Goal: Obtain resource: Download file/media

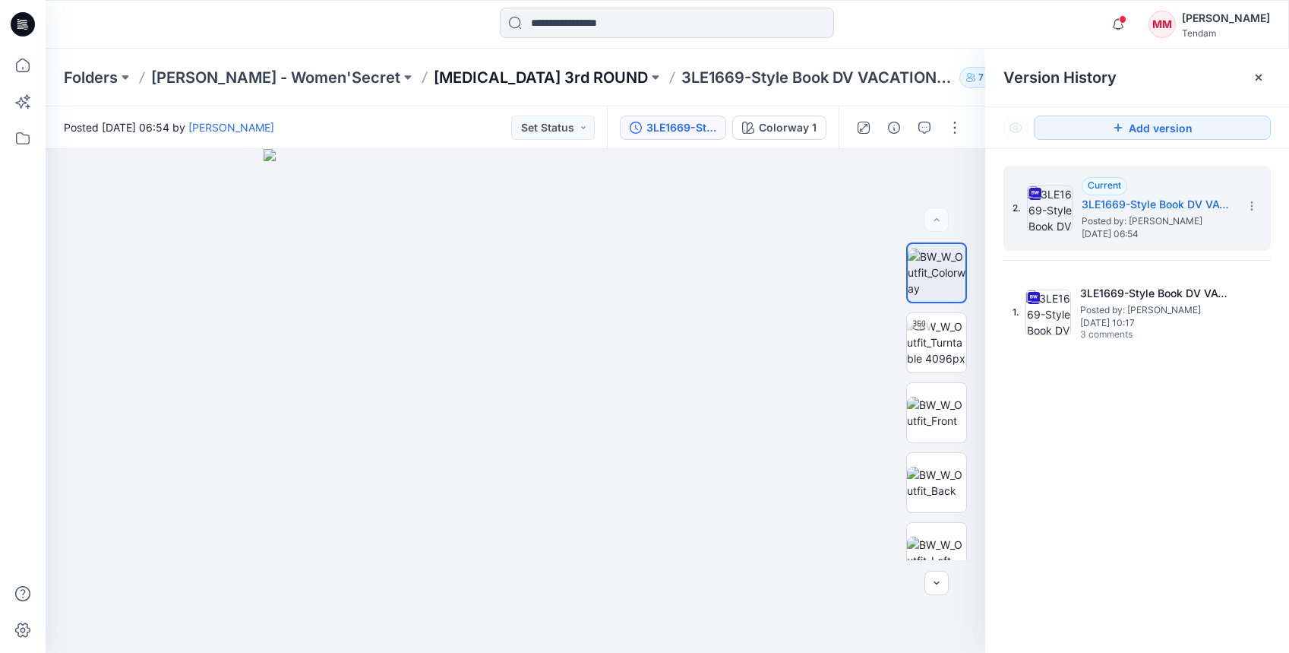
click at [434, 80] on p "[MEDICAL_DATA] 3rd ROUND" at bounding box center [541, 77] width 214 height 21
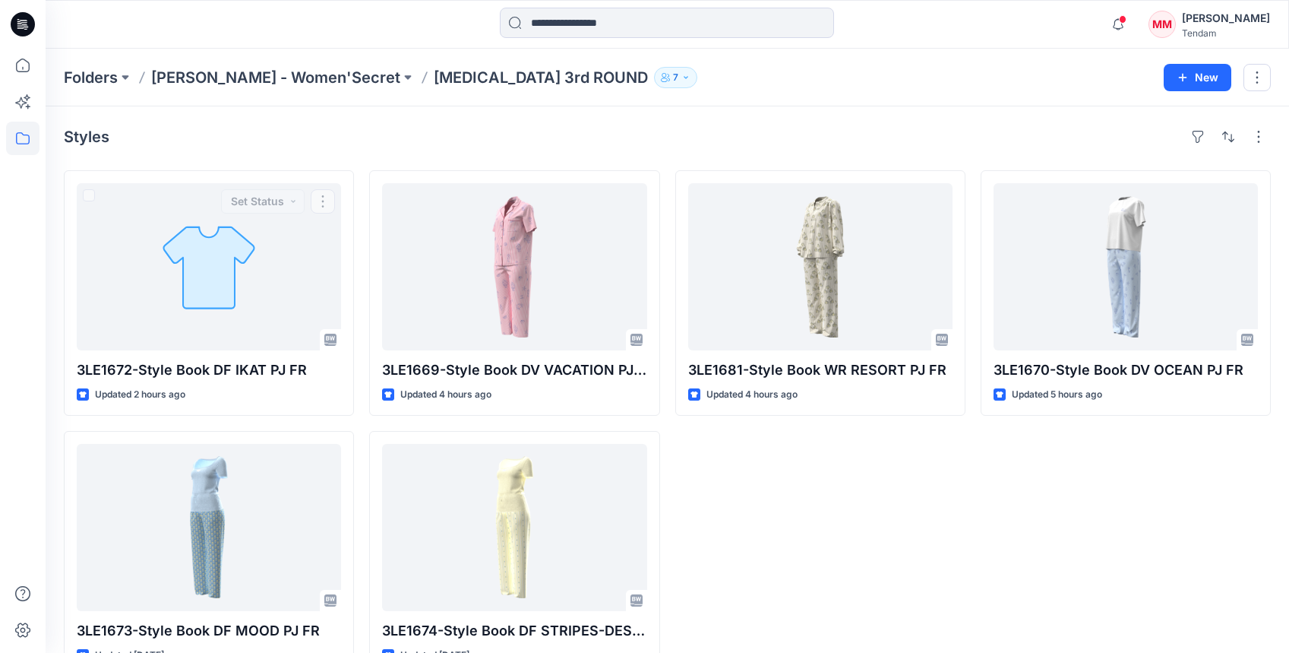
scroll to position [41, 0]
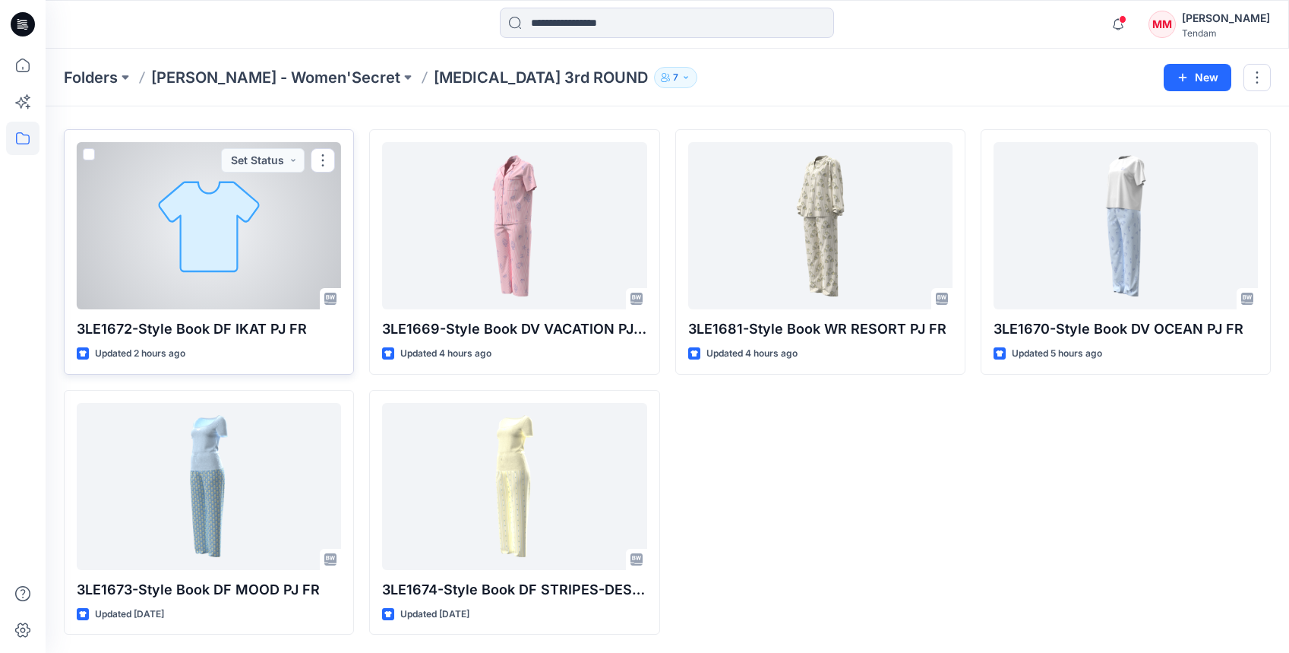
click at [209, 241] on div at bounding box center [209, 225] width 264 height 167
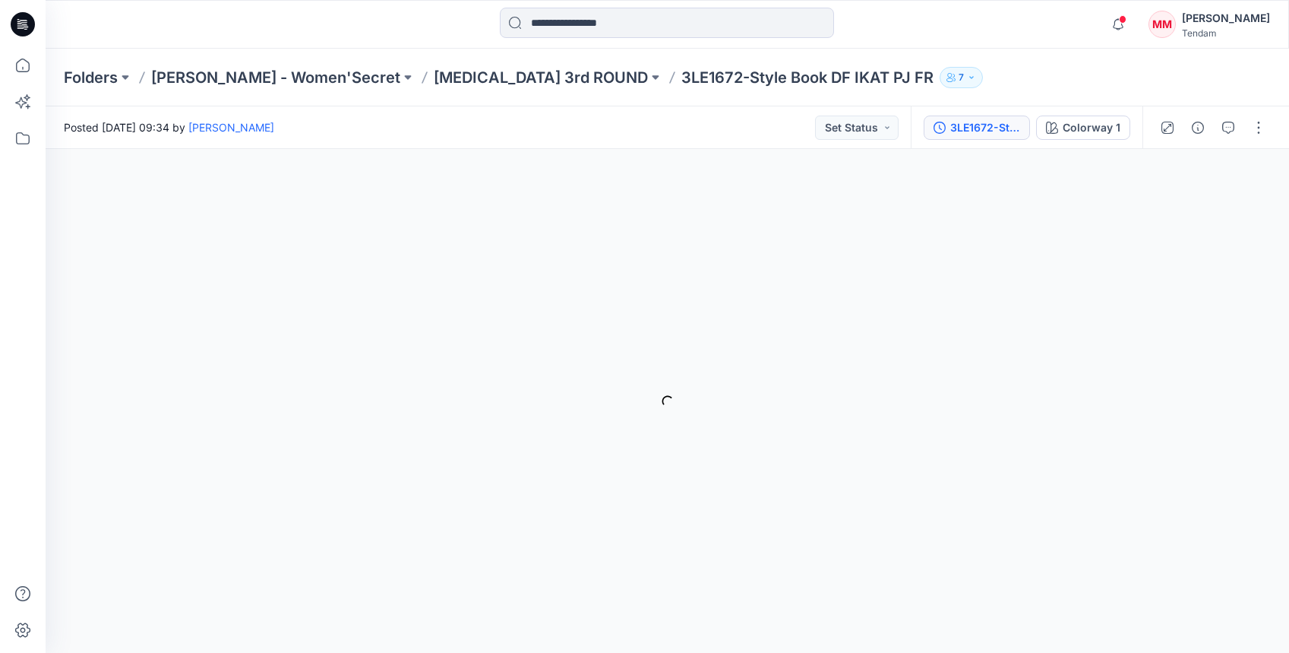
click at [939, 138] on button "3LE1672-Style Book DF IKAT PJ FR" at bounding box center [977, 127] width 106 height 24
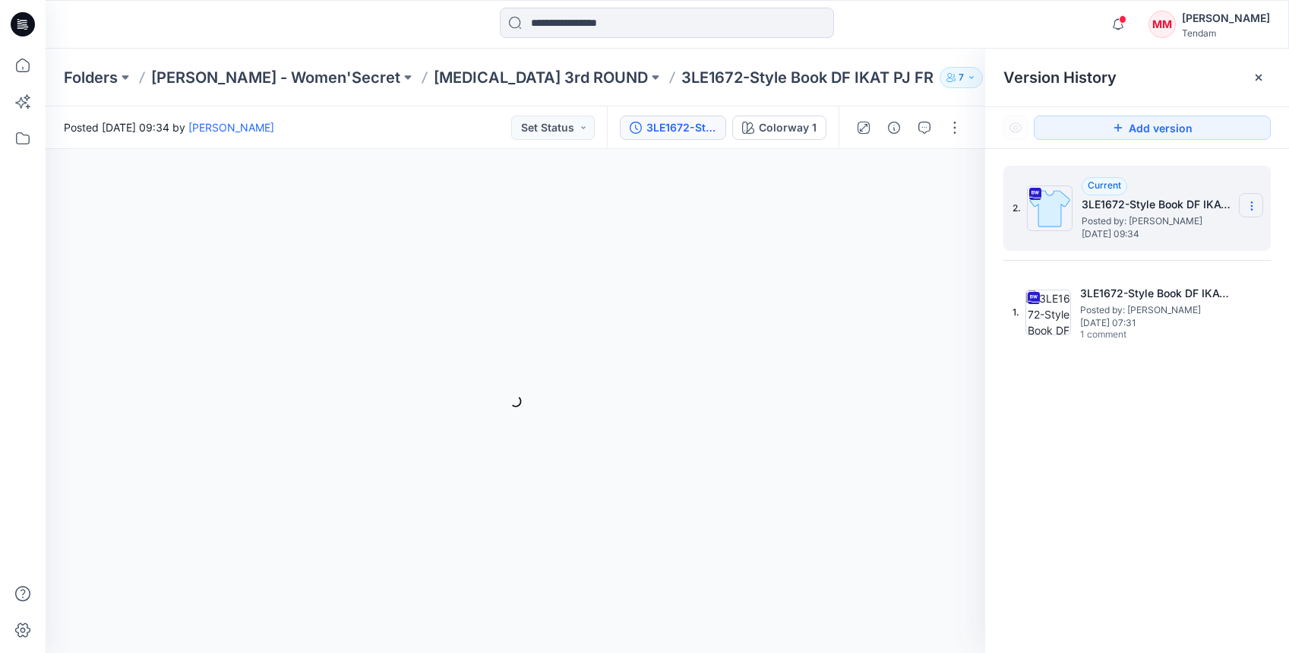
click at [1053, 206] on icon at bounding box center [1252, 206] width 12 height 12
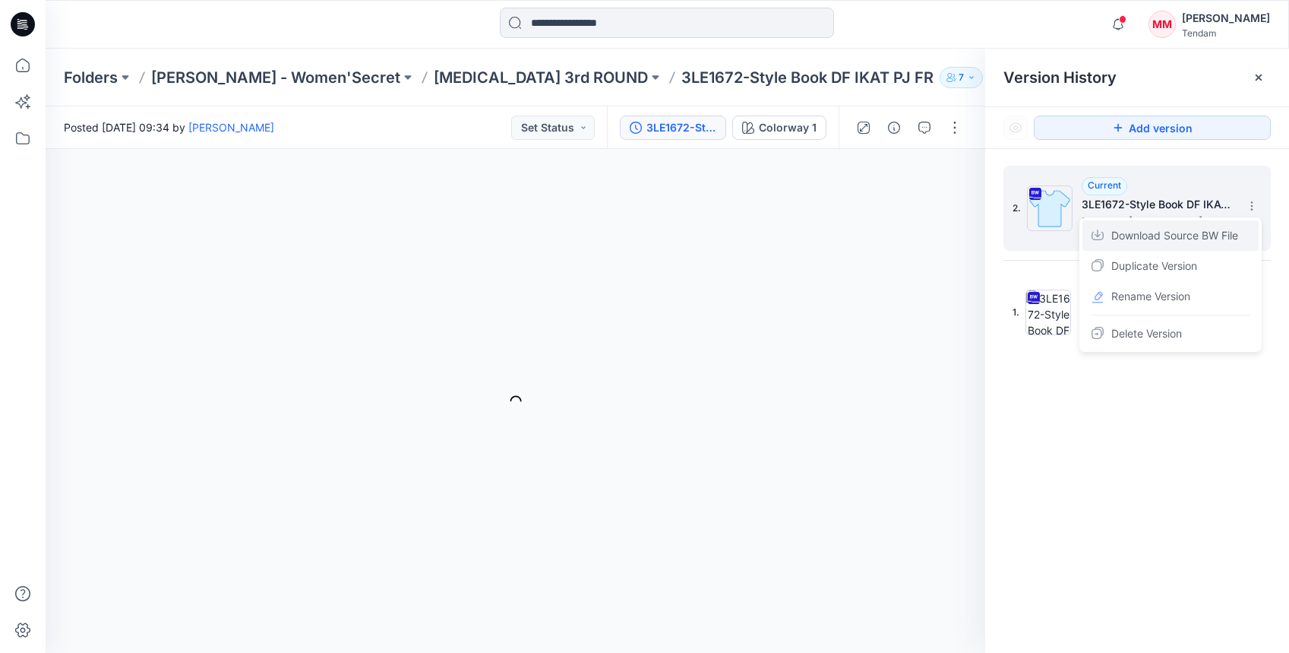
click at [1053, 230] on span "Download Source BW File" at bounding box center [1175, 235] width 127 height 18
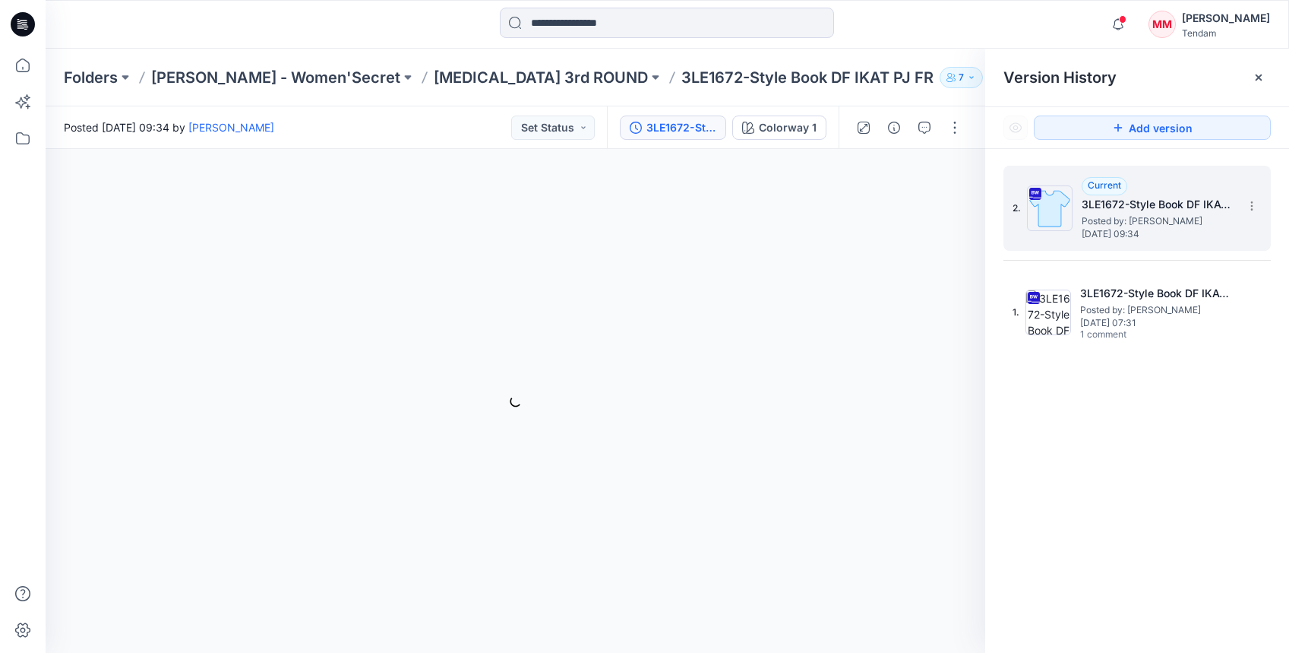
click at [1053, 214] on span "Posted by: [PERSON_NAME]" at bounding box center [1158, 221] width 152 height 15
click at [1053, 204] on icon at bounding box center [1252, 206] width 12 height 12
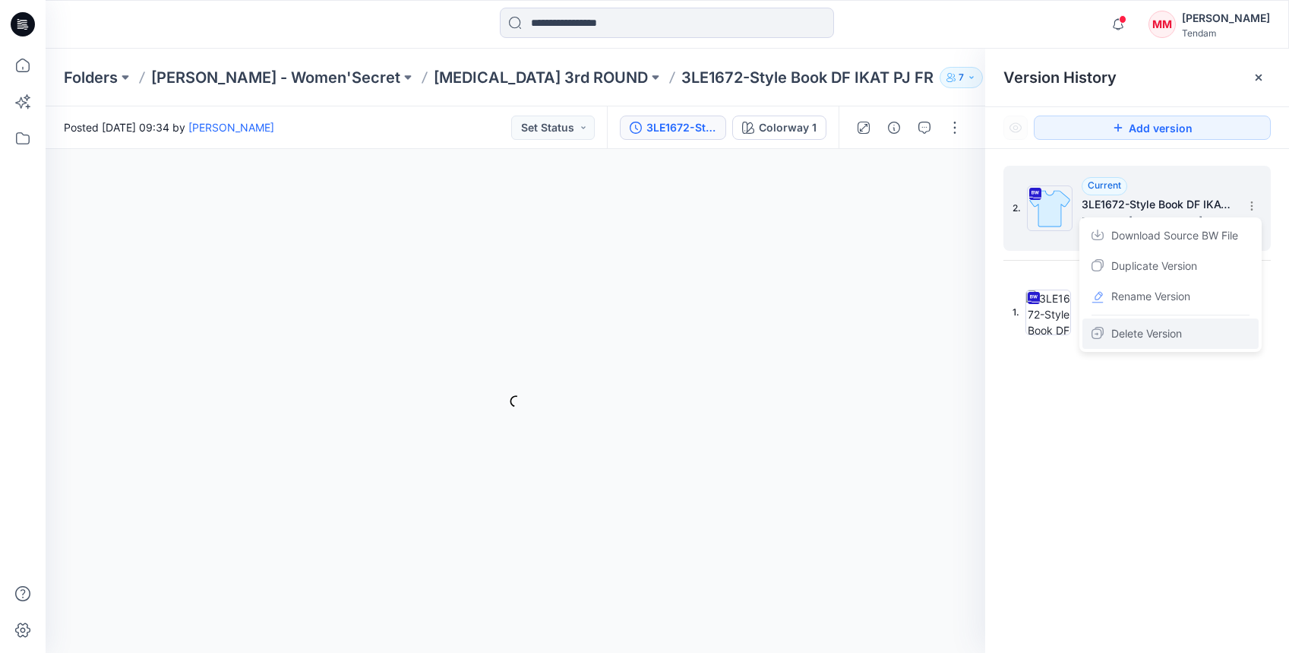
click at [1053, 325] on span "Delete Version" at bounding box center [1147, 333] width 71 height 18
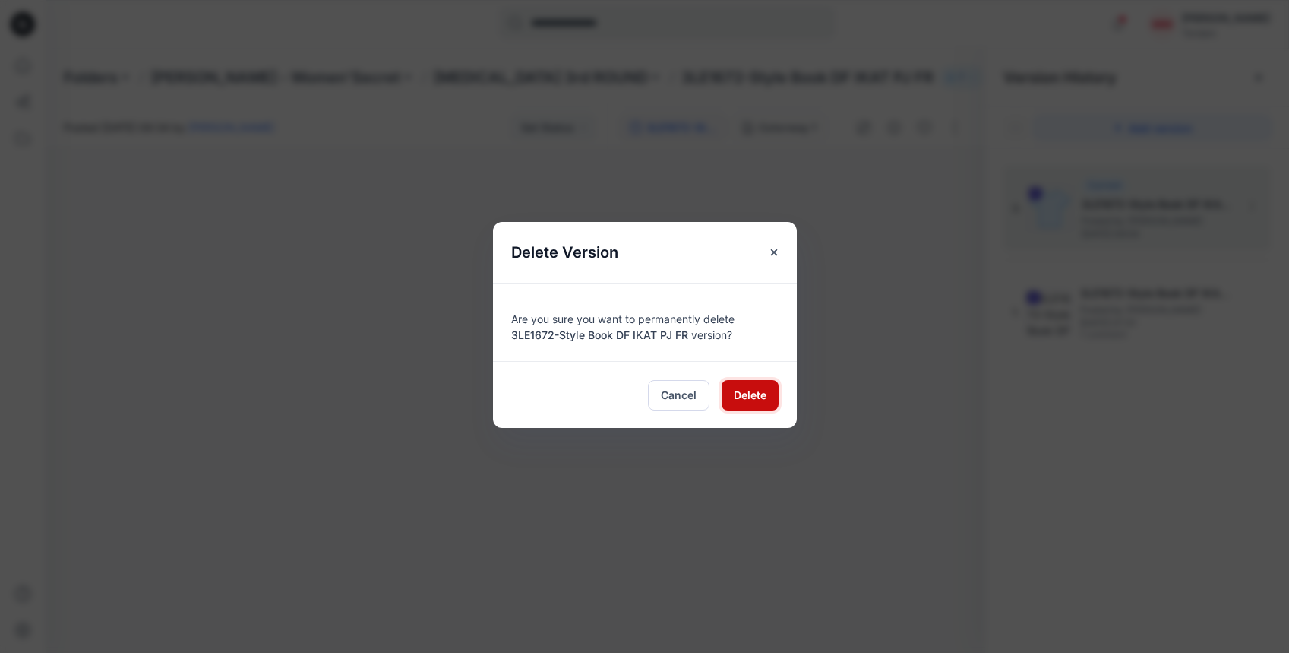
click at [752, 401] on span "Delete" at bounding box center [750, 395] width 33 height 16
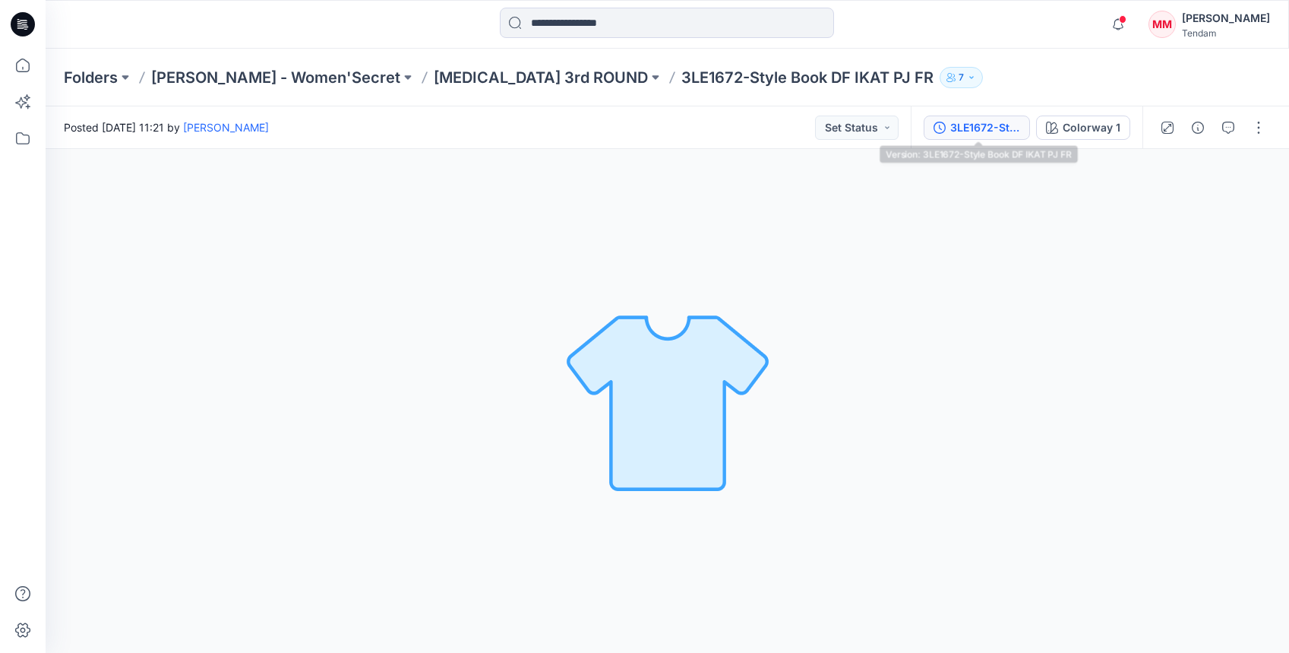
click at [1009, 130] on div "3LE1672-Style Book DF IKAT PJ FR" at bounding box center [986, 127] width 70 height 17
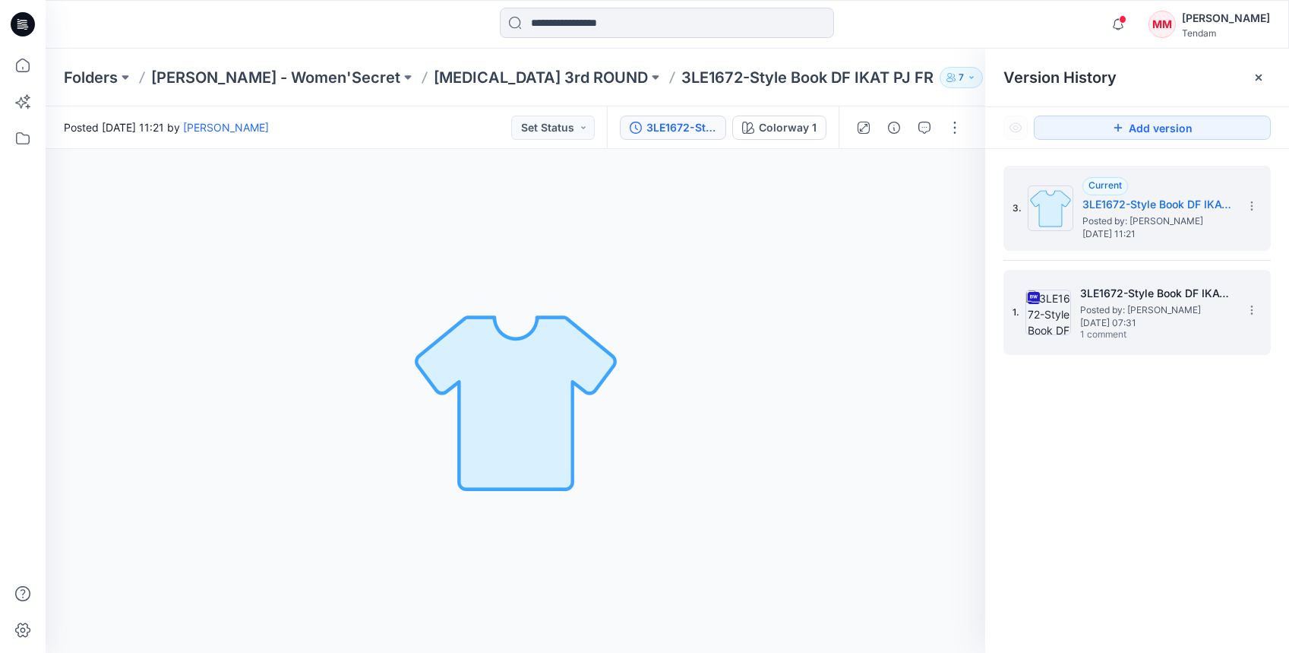
click at [1083, 329] on span "1 comment" at bounding box center [1133, 335] width 106 height 12
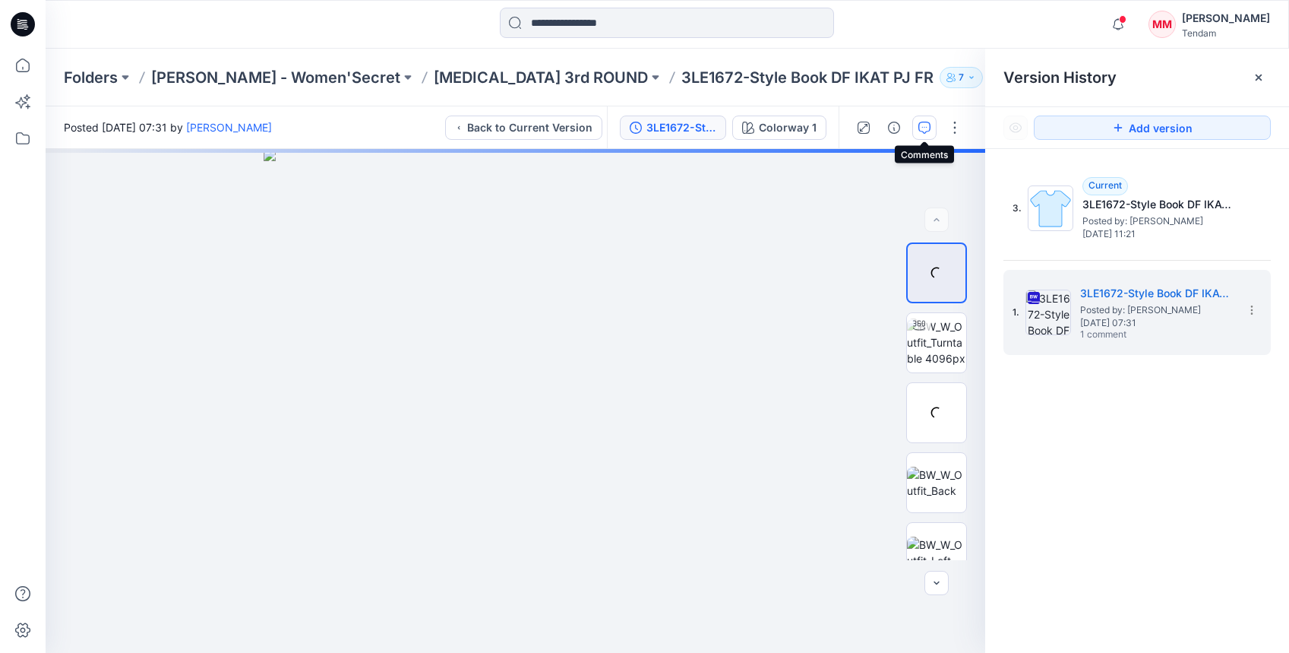
click at [929, 126] on icon "button" at bounding box center [925, 128] width 12 height 12
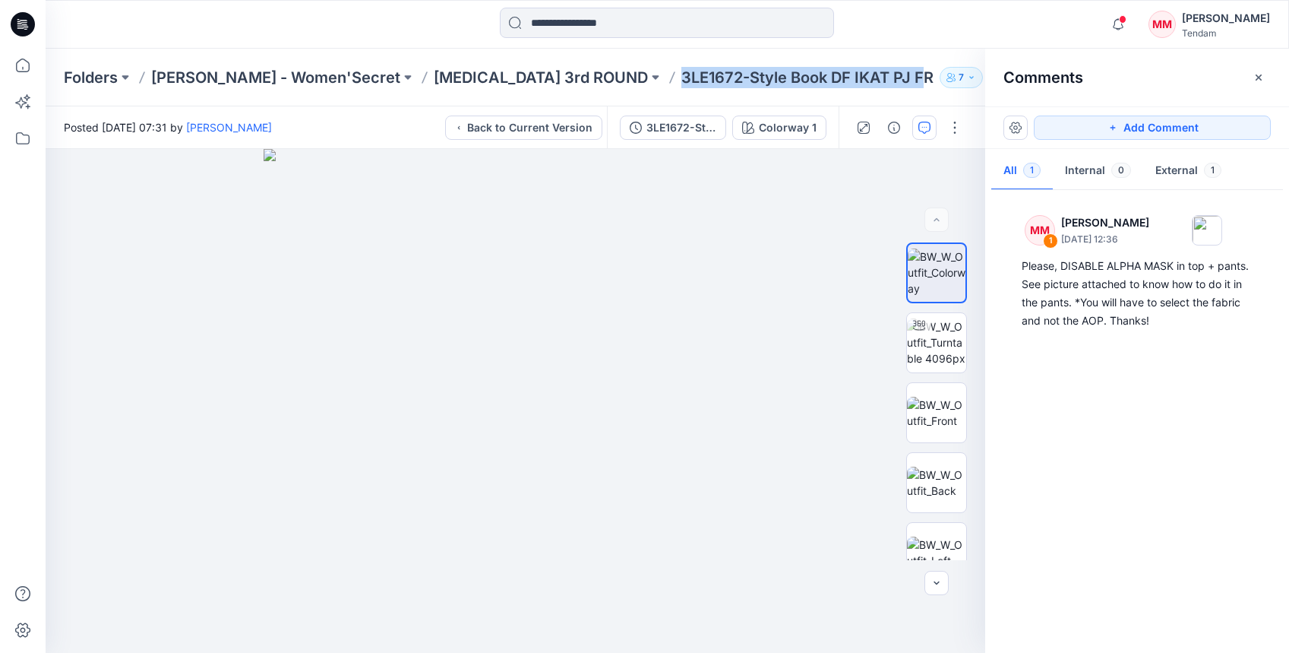
drag, startPoint x: 518, startPoint y: 86, endPoint x: 764, endPoint y: 87, distance: 246.2
click at [764, 87] on p "3LE1672-Style Book DF IKAT PJ FR" at bounding box center [808, 77] width 252 height 21
copy p "3LE1672-Style Book DF IKAT PJ F"
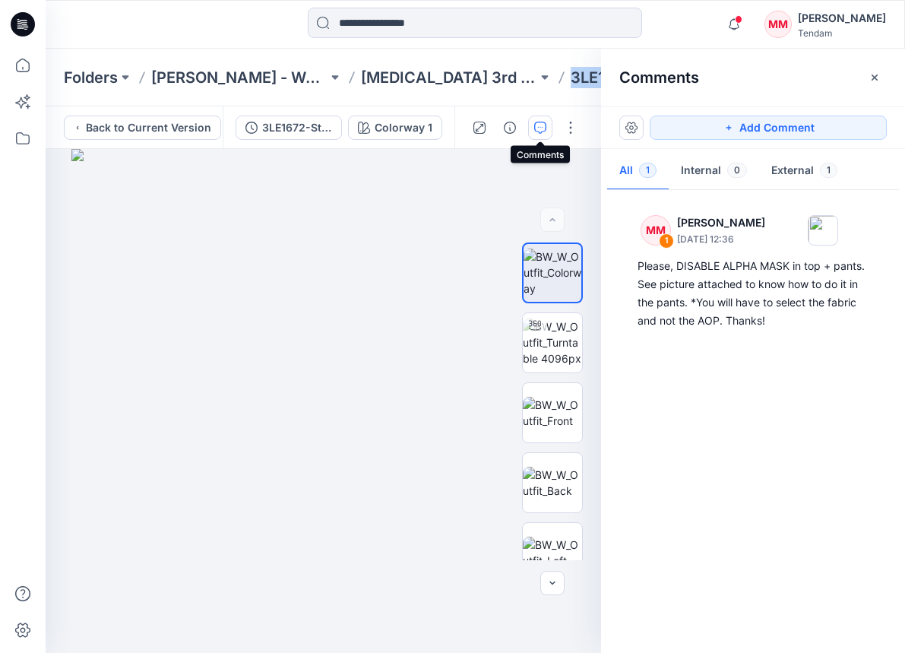
click at [542, 123] on icon "button" at bounding box center [540, 128] width 12 height 12
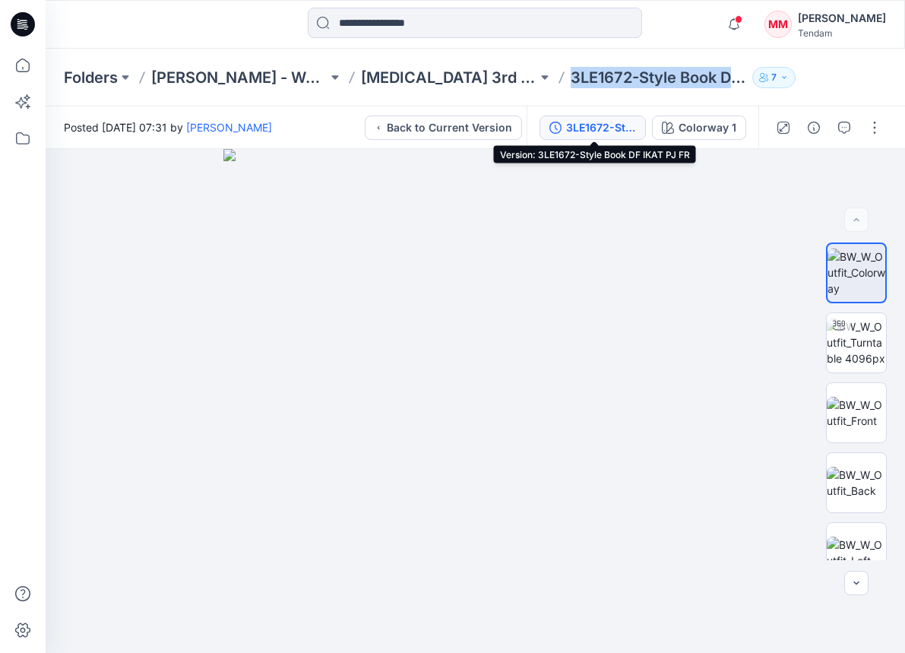
click at [588, 126] on div "3LE1672-Style Book DF IKAT PJ FR" at bounding box center [601, 127] width 70 height 17
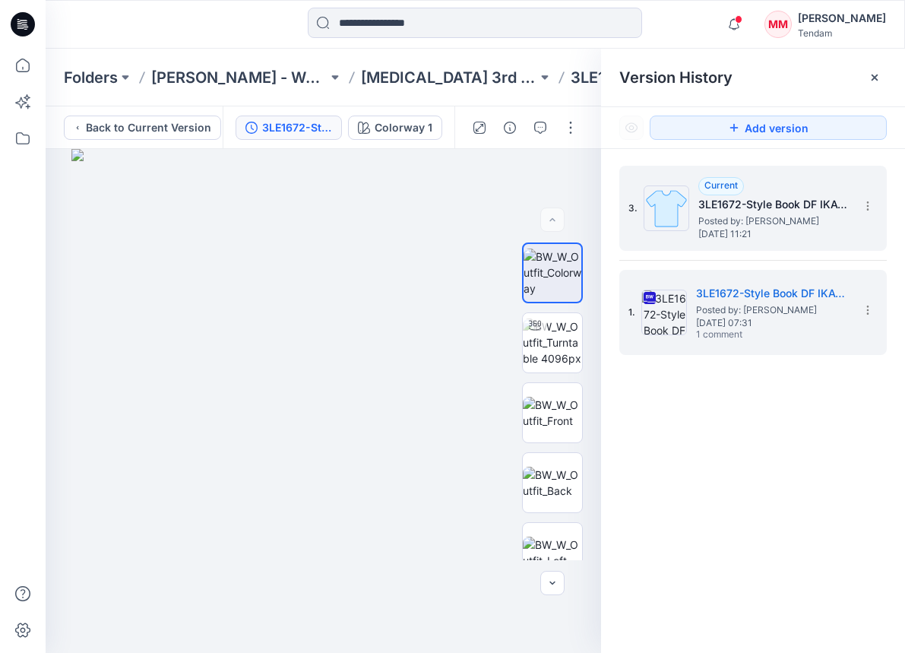
click at [710, 215] on span "Posted by: [PERSON_NAME]" at bounding box center [774, 221] width 152 height 15
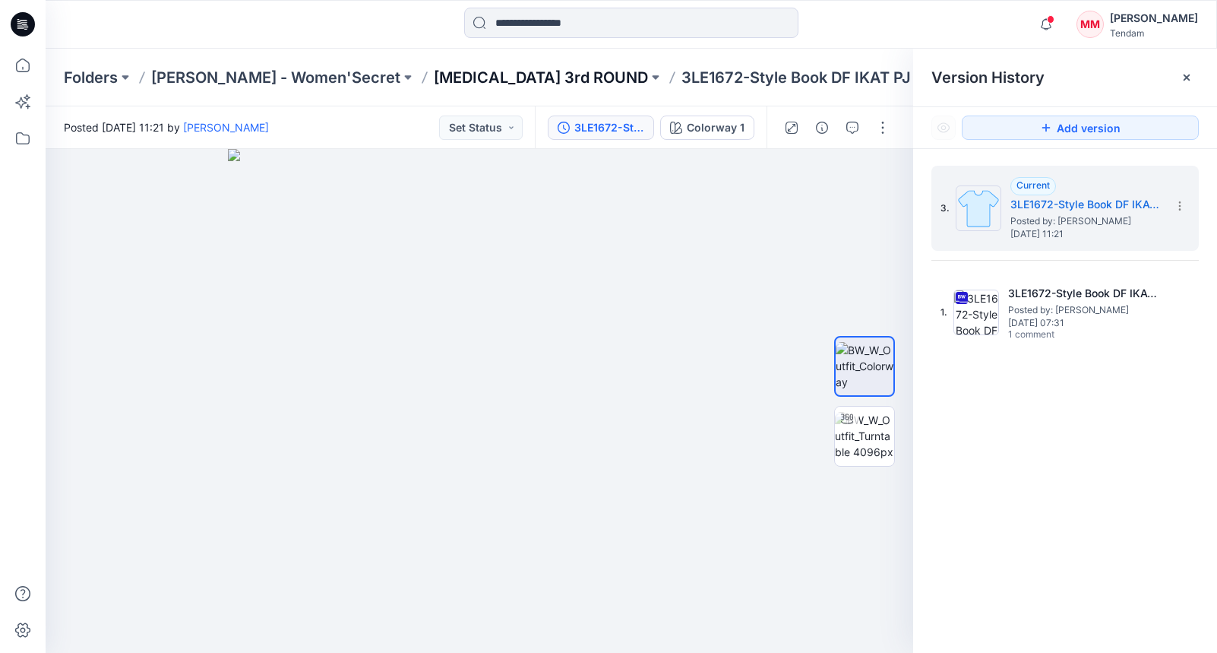
click at [468, 76] on p "[MEDICAL_DATA] 3rd ROUND" at bounding box center [541, 77] width 214 height 21
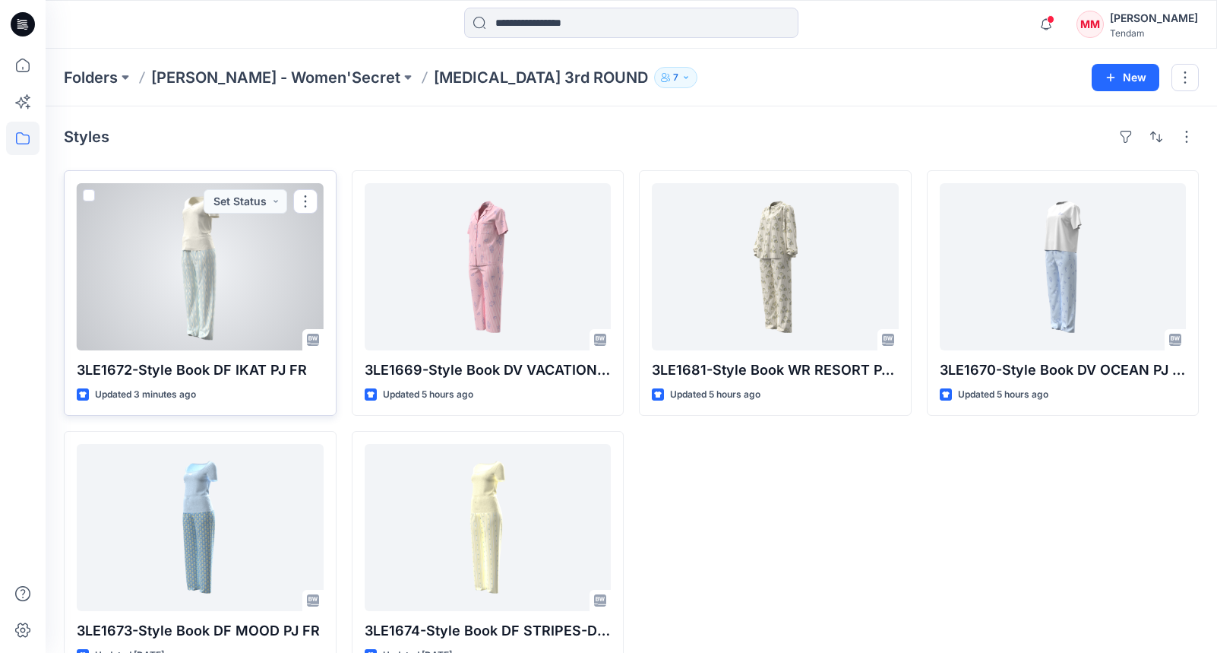
click at [230, 249] on div at bounding box center [200, 266] width 247 height 167
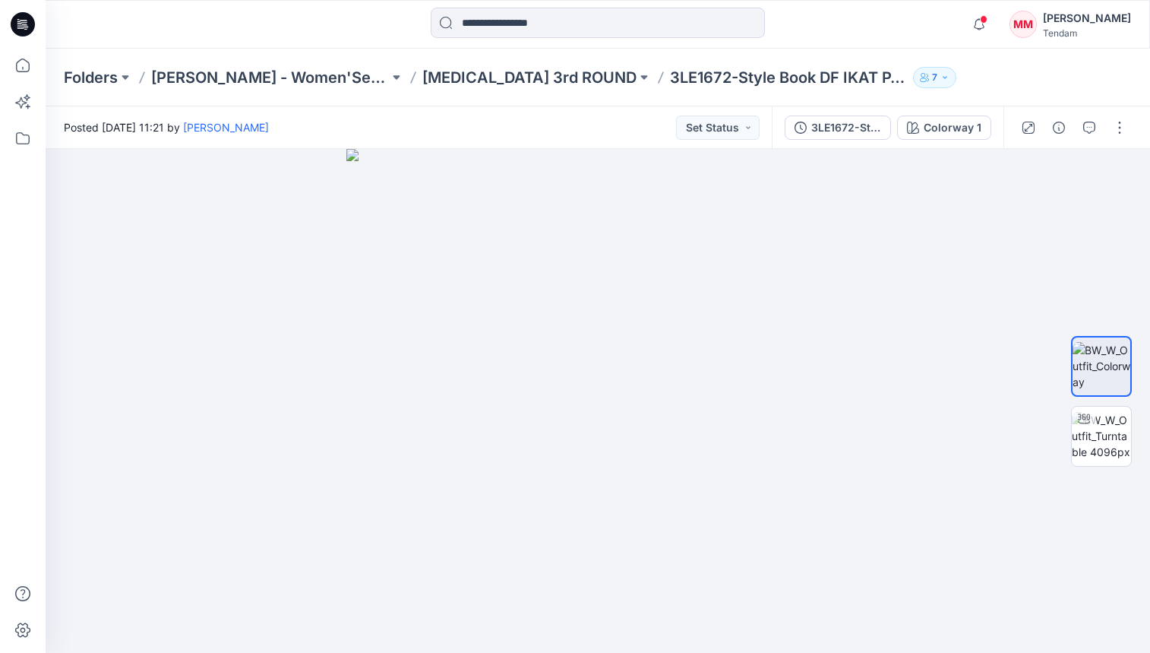
click at [1017, 9] on div "Notifications Your style 3LE1669-Style Book DV VACATION PJ FR has been updated …" at bounding box center [1047, 24] width 167 height 33
click at [994, 14] on icon "button" at bounding box center [979, 24] width 29 height 30
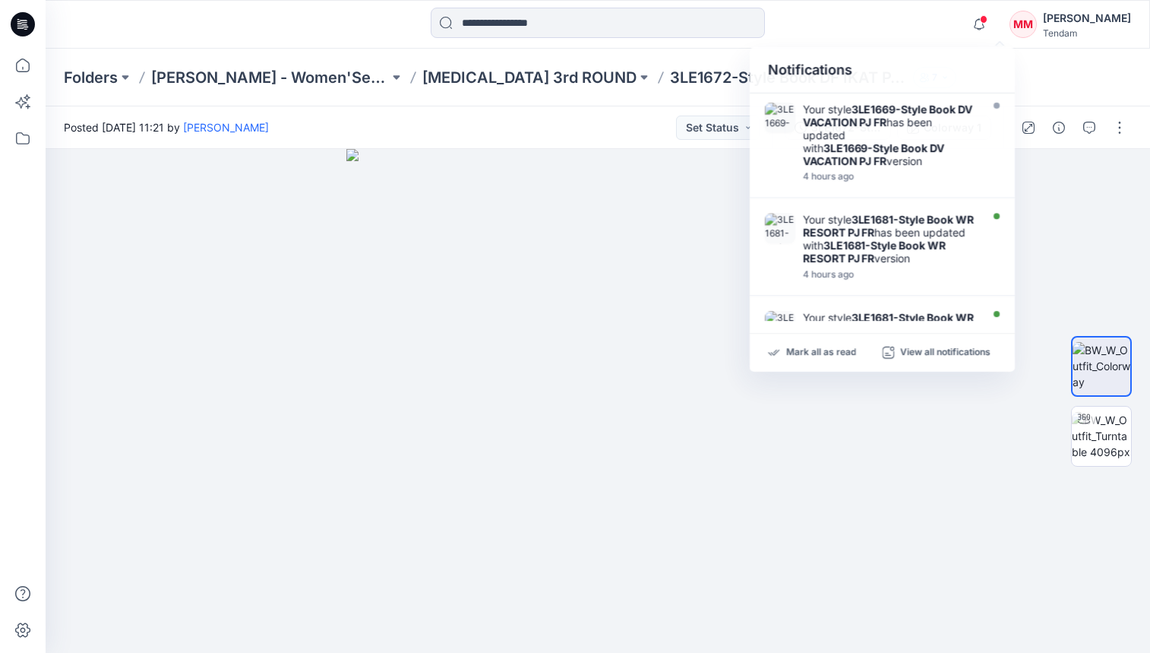
click at [891, 26] on div "Notifications Your style 3LE1669-Style Book DV VACATION PJ FR has been updated …" at bounding box center [598, 24] width 1104 height 33
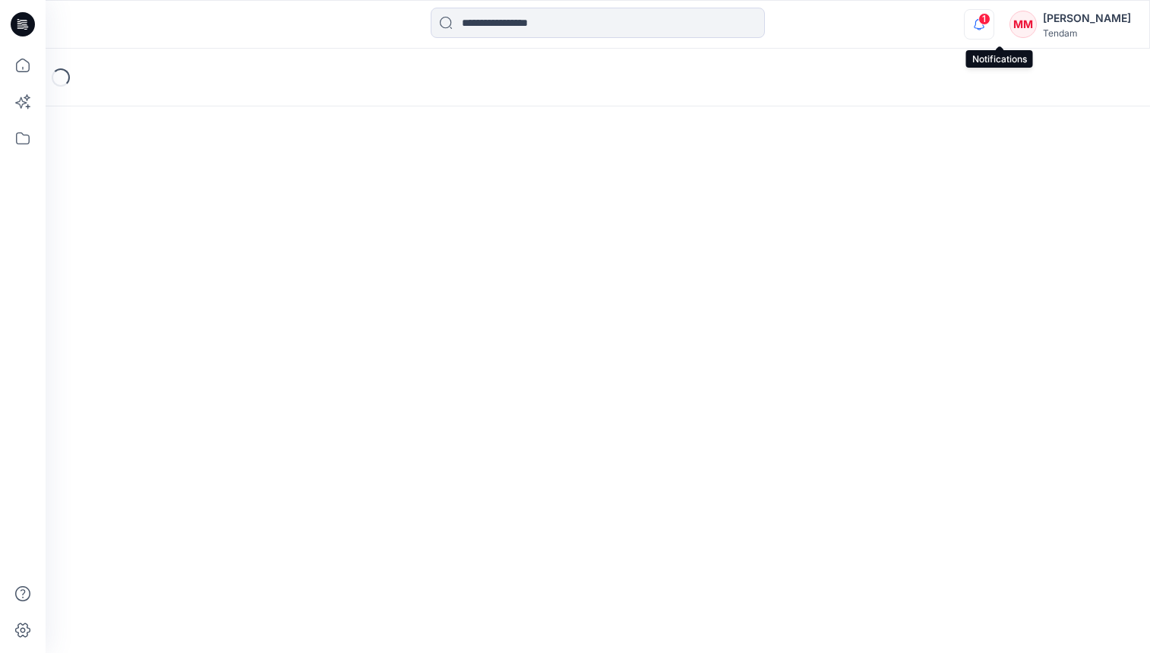
click at [994, 25] on icon "button" at bounding box center [979, 24] width 29 height 30
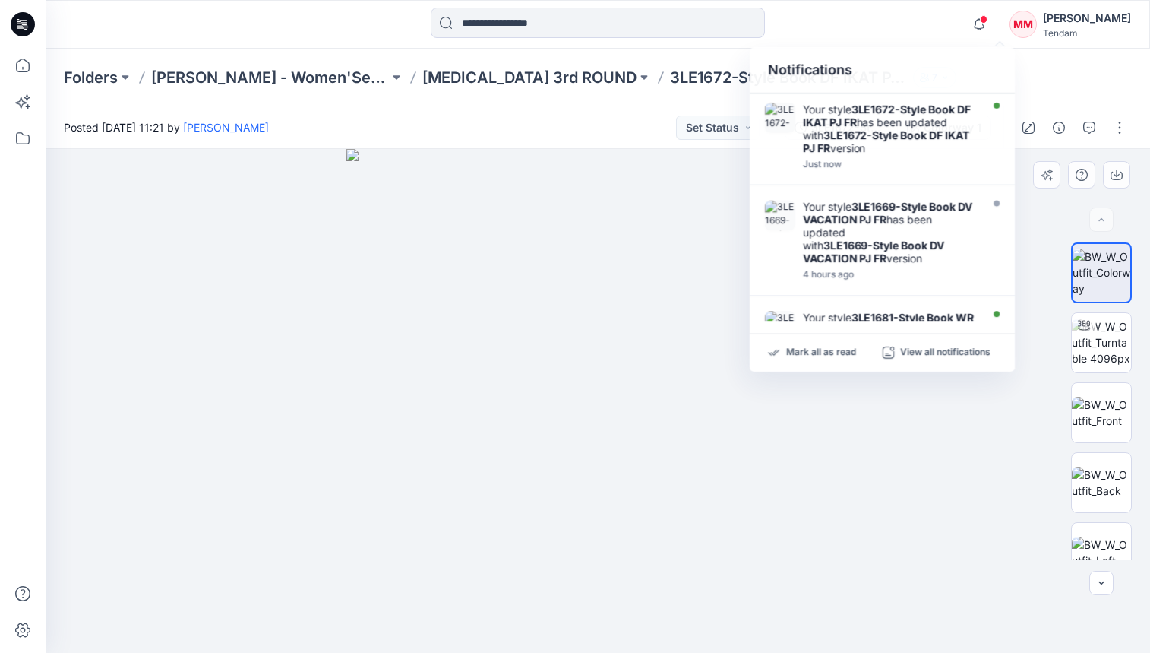
click at [1052, 327] on div at bounding box center [598, 401] width 1105 height 504
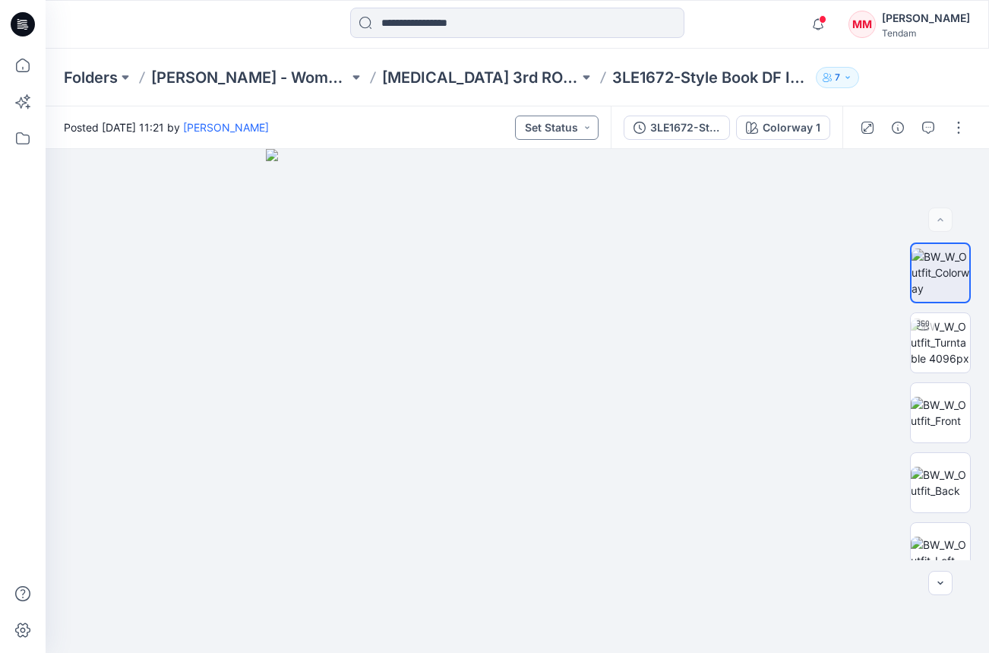
click at [551, 131] on button "Set Status" at bounding box center [557, 127] width 84 height 24
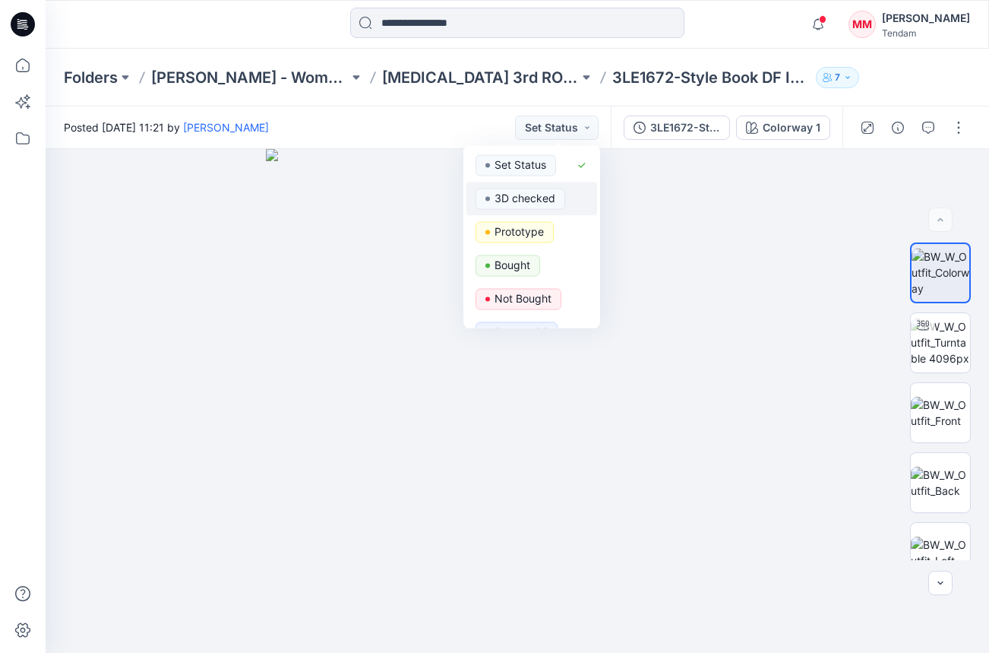
click at [512, 201] on p "3D checked" at bounding box center [525, 198] width 61 height 20
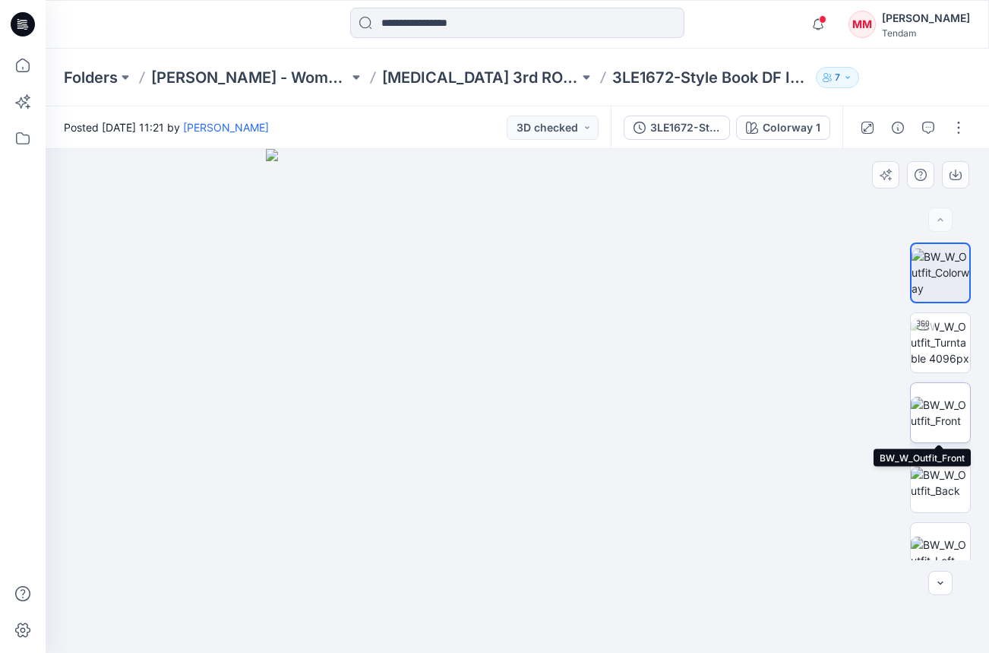
click at [938, 398] on img at bounding box center [940, 413] width 59 height 32
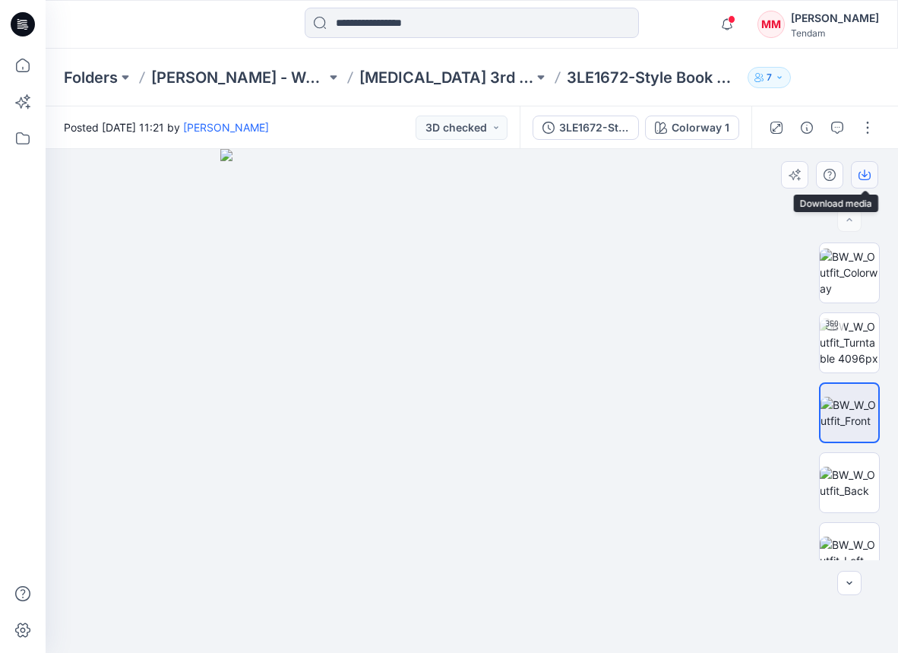
click at [859, 177] on icon "button" at bounding box center [865, 175] width 12 height 12
click at [850, 482] on img at bounding box center [849, 483] width 59 height 32
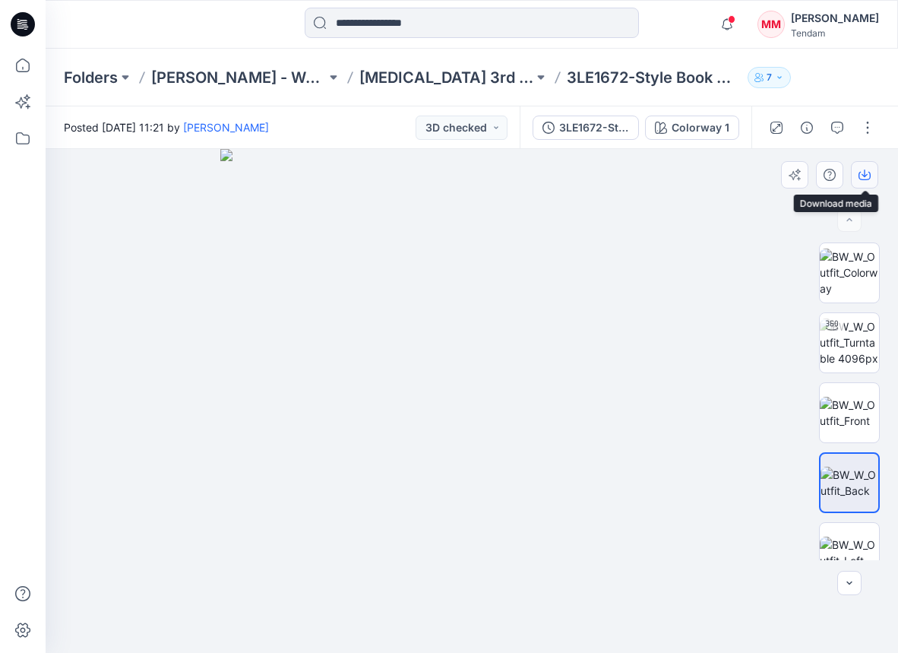
click at [864, 179] on icon "button" at bounding box center [865, 176] width 12 height 8
click at [742, 23] on icon "button" at bounding box center [727, 24] width 29 height 30
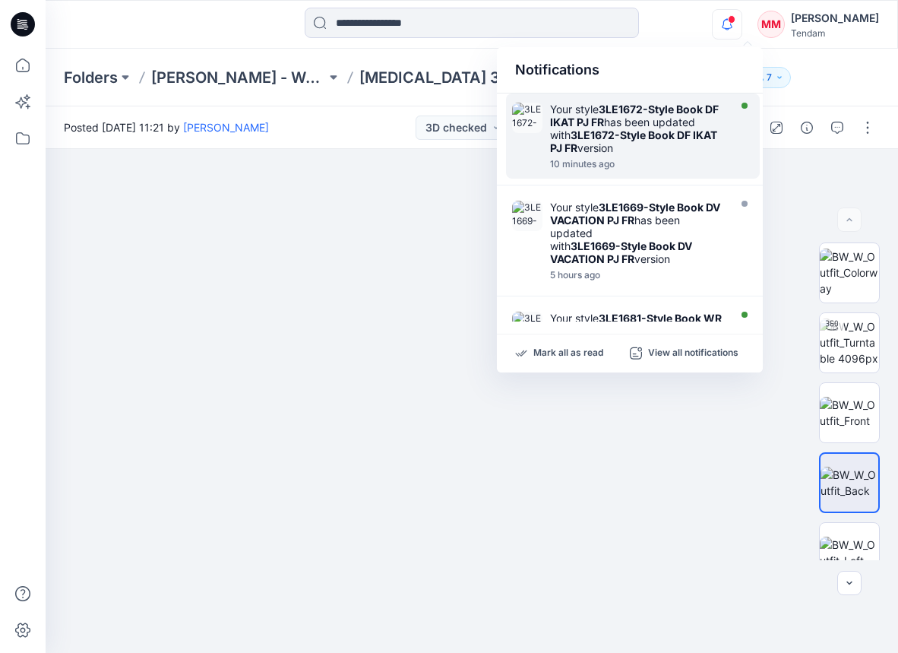
click at [693, 122] on div "Your style 3LE1672-Style Book DF IKAT PJ FR has been updated with 3LE1672-Style…" at bounding box center [637, 129] width 175 height 52
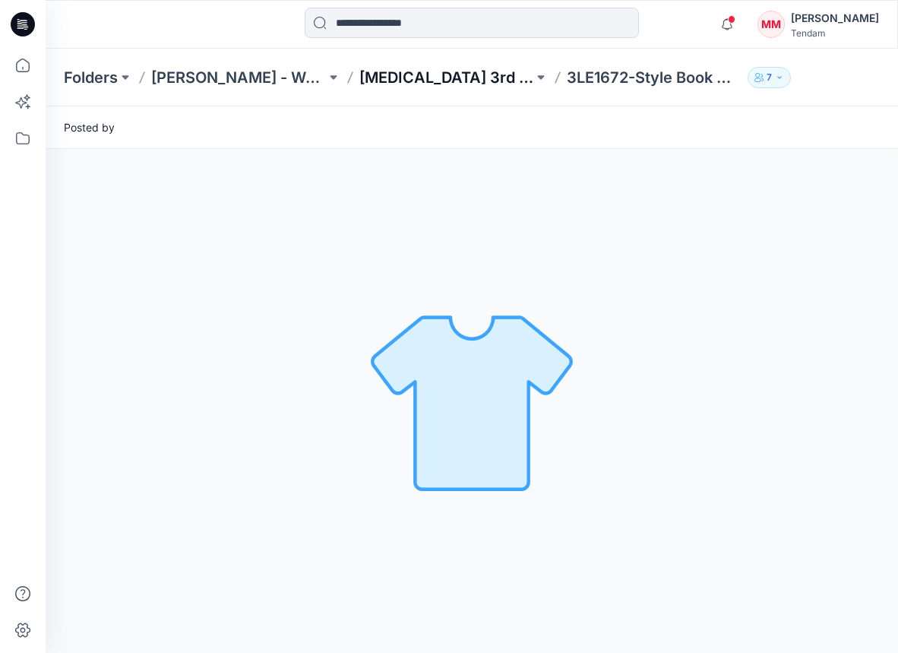
click at [380, 78] on p "[MEDICAL_DATA] 3rd ROUND" at bounding box center [446, 77] width 175 height 21
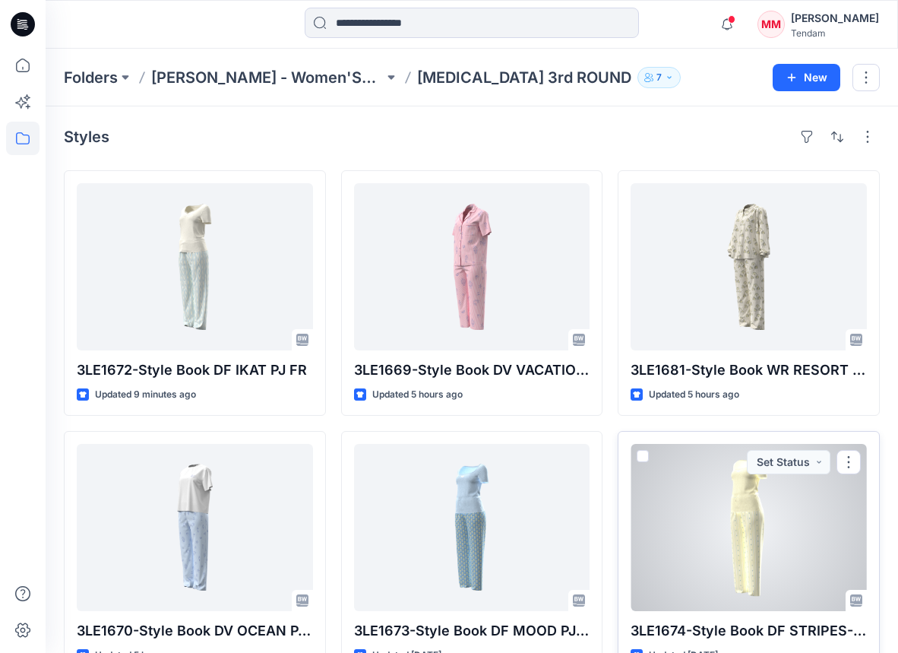
scroll to position [41, 0]
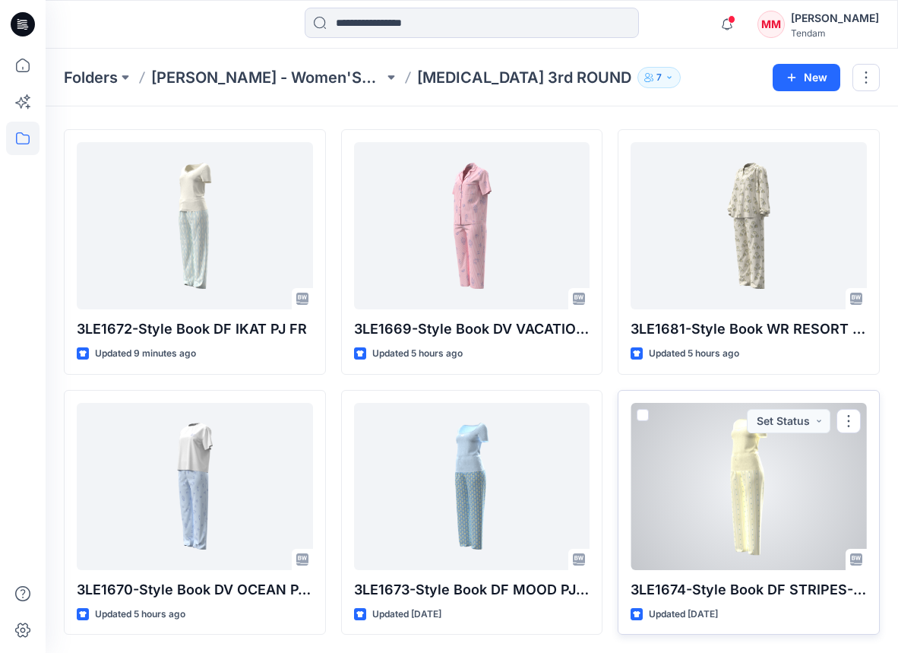
click at [744, 507] on div at bounding box center [749, 486] width 236 height 167
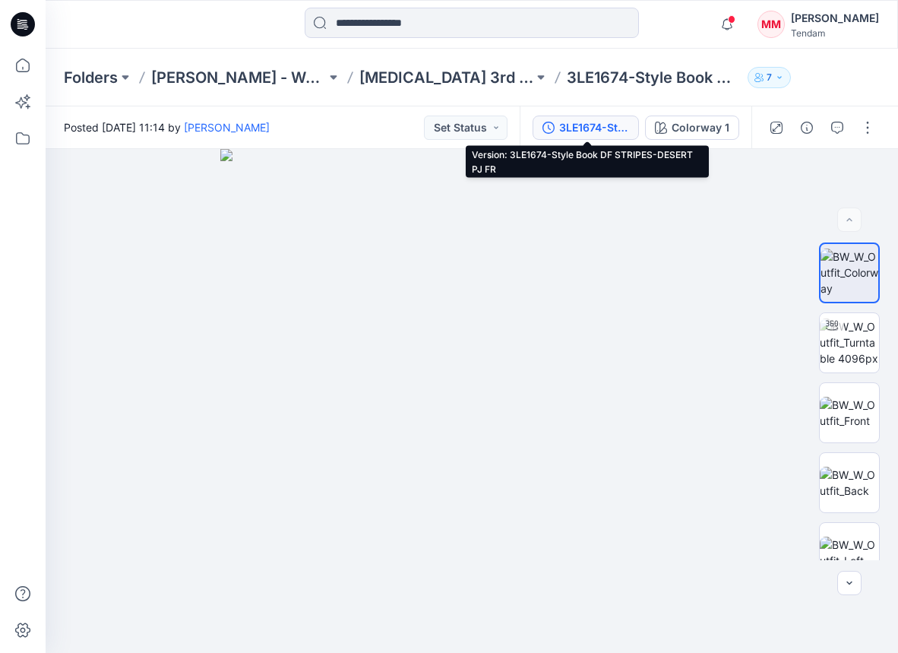
click at [590, 122] on div "3LE1674-Style Book DF STRIPES-DESERT PJ FR" at bounding box center [594, 127] width 70 height 17
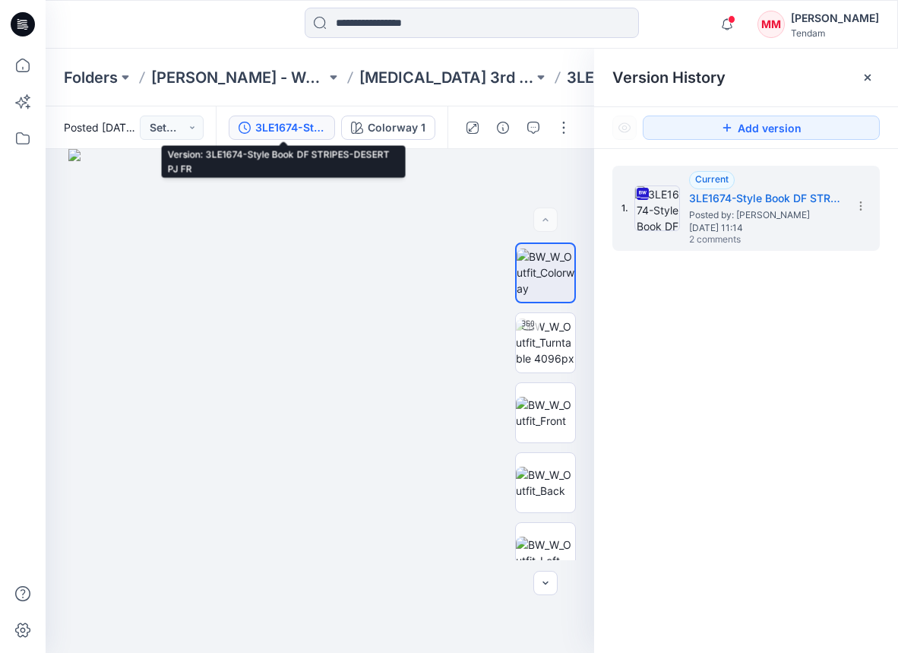
click at [283, 128] on div "3LE1674-Style Book DF STRIPES-DESERT PJ FR" at bounding box center [290, 127] width 70 height 17
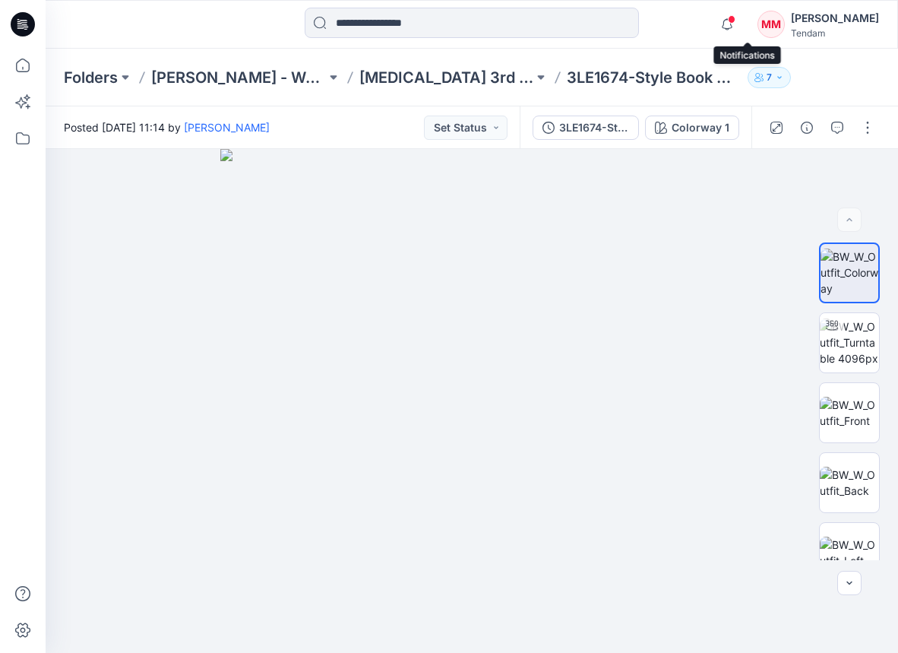
click at [736, 23] on span at bounding box center [732, 19] width 8 height 8
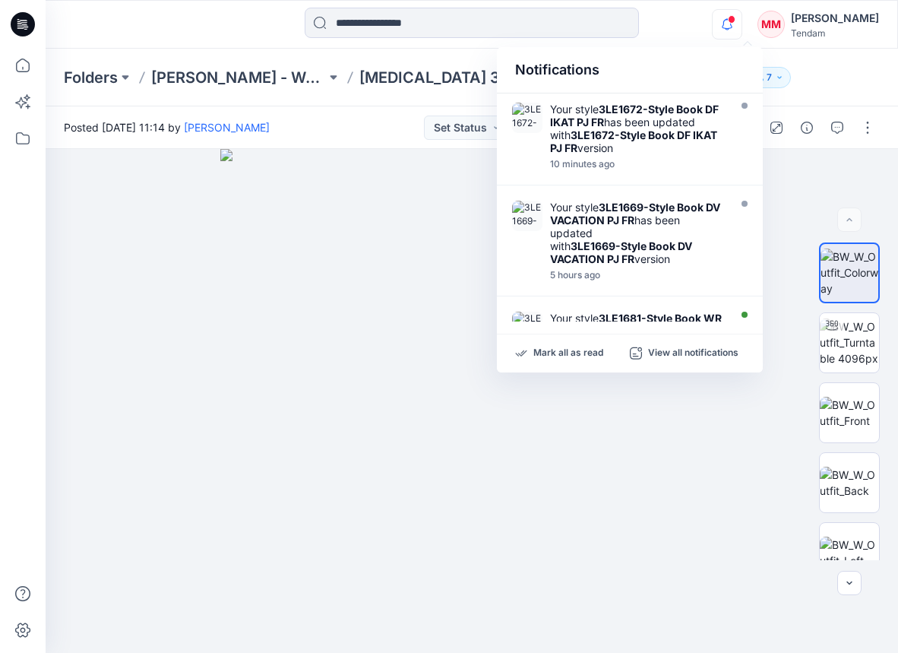
click at [413, 95] on div "Folders MONDOL - Women'Secret T3 3rd ROUND 3LE1674-Style Book DF STRIPES-DESERT…" at bounding box center [472, 78] width 853 height 58
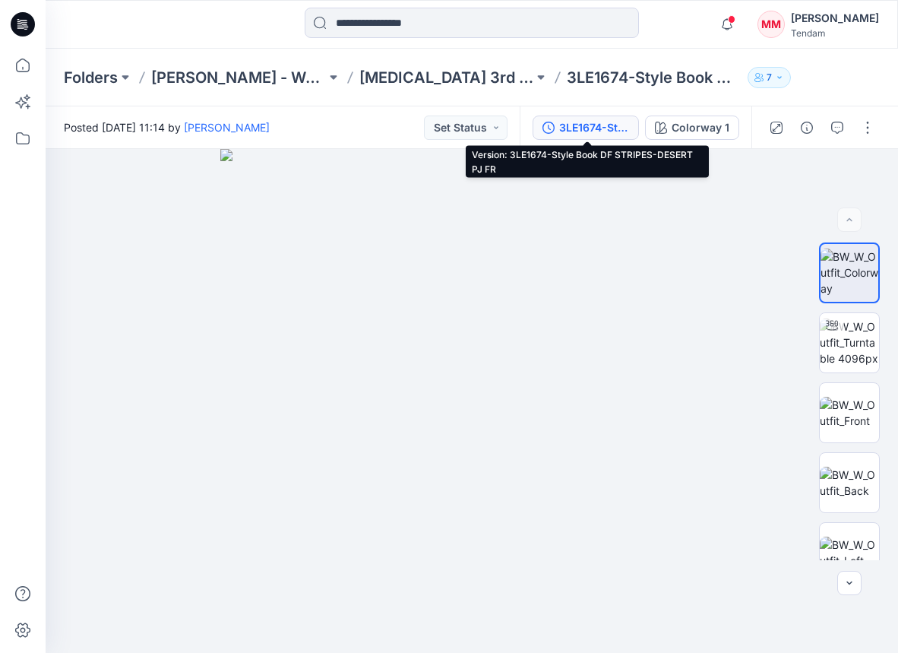
click at [621, 127] on div "3LE1674-Style Book DF STRIPES-DESERT PJ FR" at bounding box center [594, 127] width 70 height 17
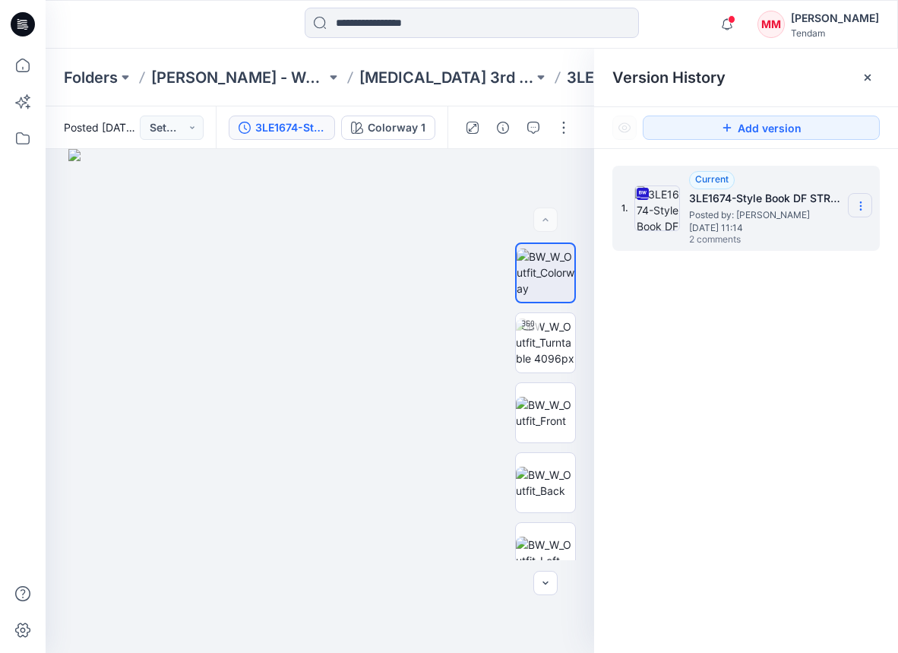
click at [861, 211] on icon at bounding box center [861, 206] width 12 height 12
click at [753, 242] on span "Download Source BW File" at bounding box center [783, 235] width 127 height 18
click at [529, 65] on div "Folders MONDOL - Women'Secret T3 3rd ROUND 3LE1674-Style Book DF STRIPES-DESERT…" at bounding box center [472, 78] width 853 height 58
click at [388, 74] on p "[MEDICAL_DATA] 3rd ROUND" at bounding box center [446, 77] width 175 height 21
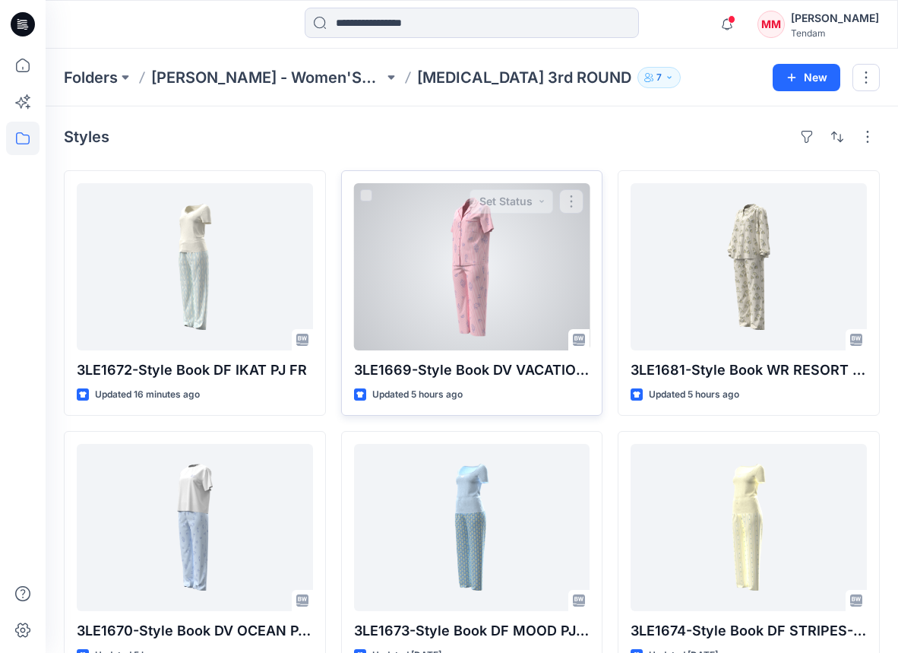
scroll to position [41, 0]
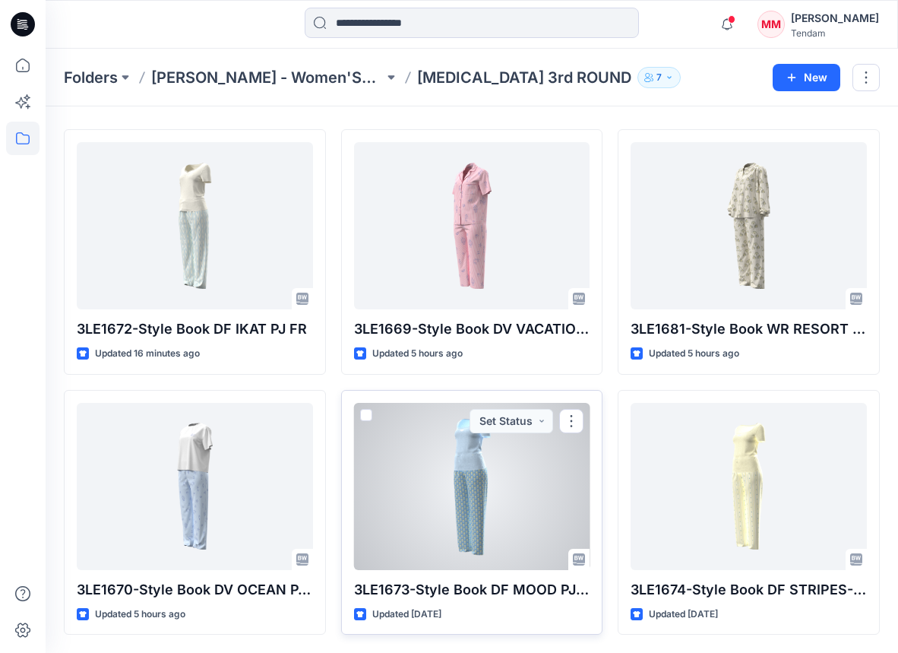
click at [431, 500] on div at bounding box center [472, 486] width 236 height 167
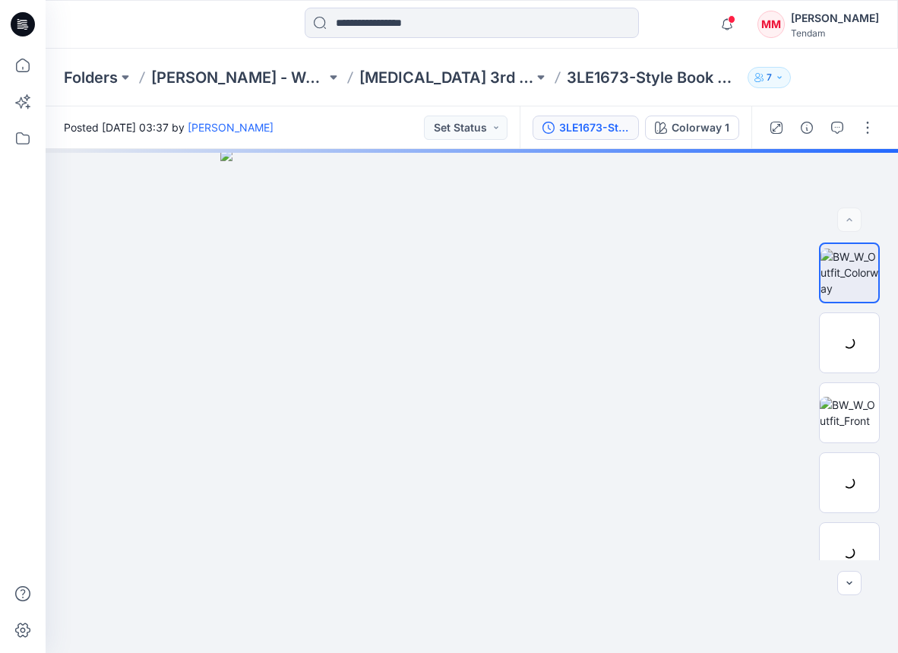
click at [603, 131] on div "3LE1673-Style Book DF MOOD PJ FR" at bounding box center [594, 127] width 70 height 17
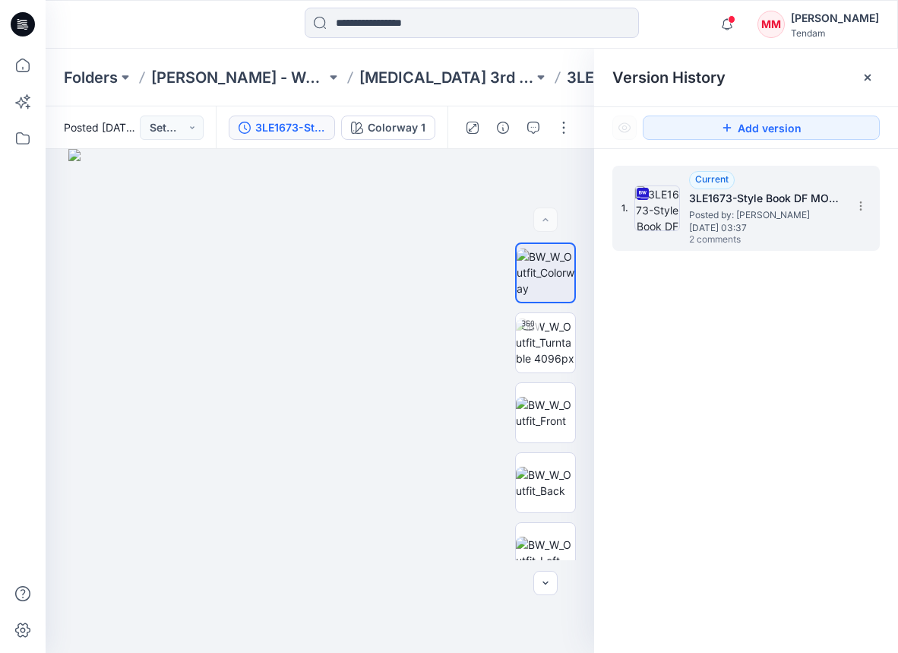
click at [845, 201] on div "1. Current 3LE1673-Style Book DF MOOD PJ FR Posted by: Azizur Rahman Tipu Monda…" at bounding box center [736, 208] width 228 height 73
click at [852, 201] on section at bounding box center [860, 205] width 24 height 24
click at [754, 229] on span "Download Source BW File" at bounding box center [783, 235] width 127 height 18
